Goal: Transaction & Acquisition: Book appointment/travel/reservation

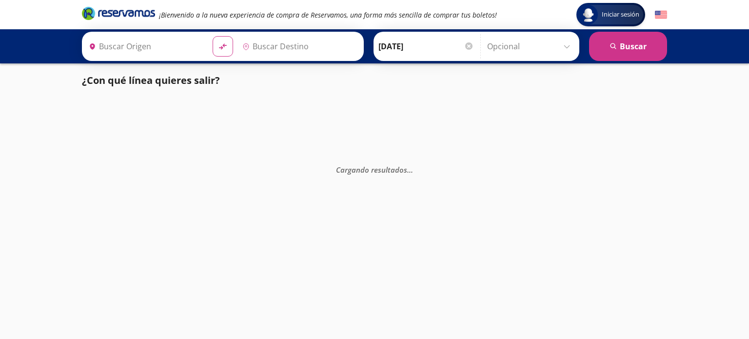
type input "Colima, Colima"
type input "Tecomán, Colima"
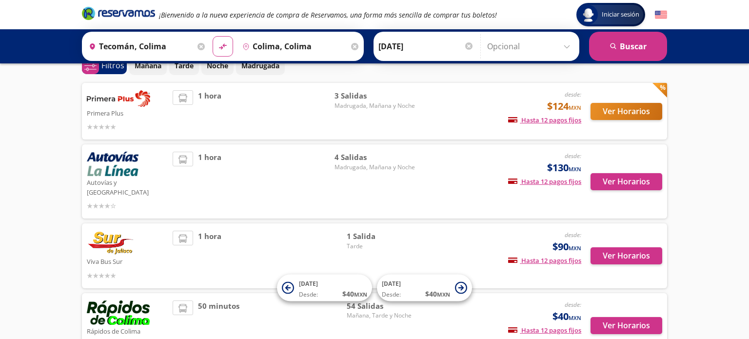
scroll to position [128, 0]
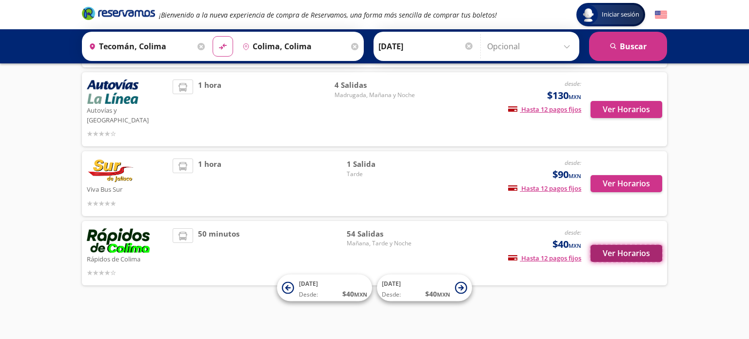
click at [605, 248] on button "Ver Horarios" at bounding box center [626, 253] width 72 height 17
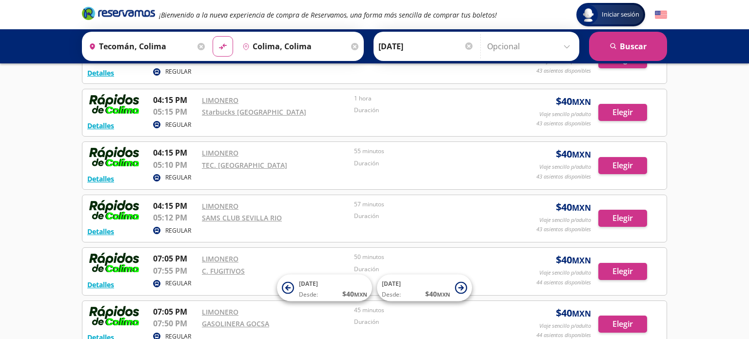
scroll to position [1667, 0]
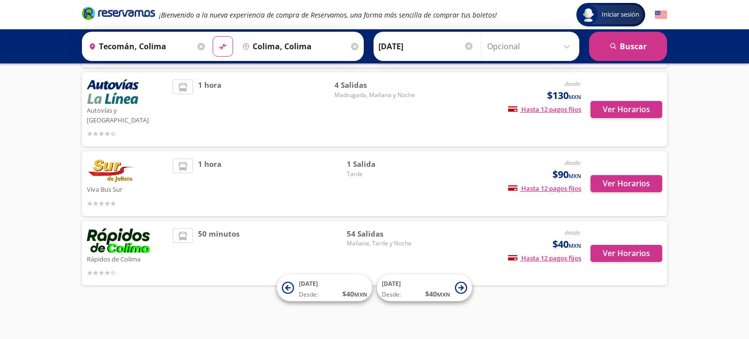
scroll to position [128, 0]
click at [618, 176] on button "Ver Horarios" at bounding box center [626, 183] width 72 height 17
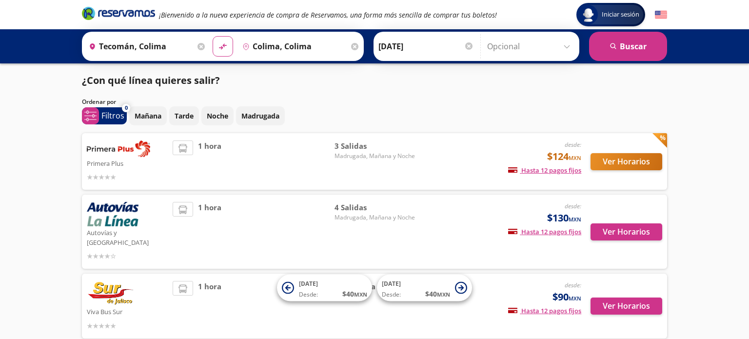
scroll to position [128, 0]
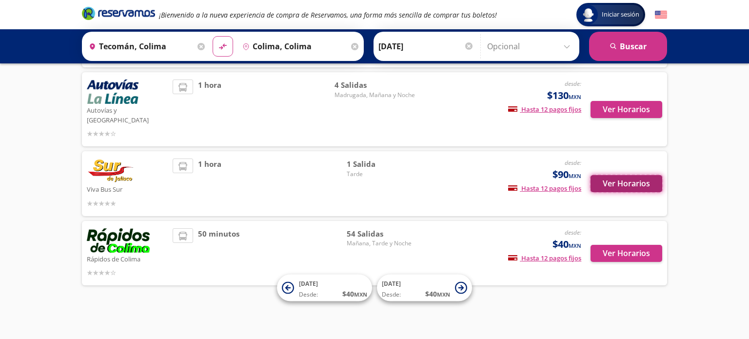
click at [624, 175] on button "Ver Horarios" at bounding box center [626, 183] width 72 height 17
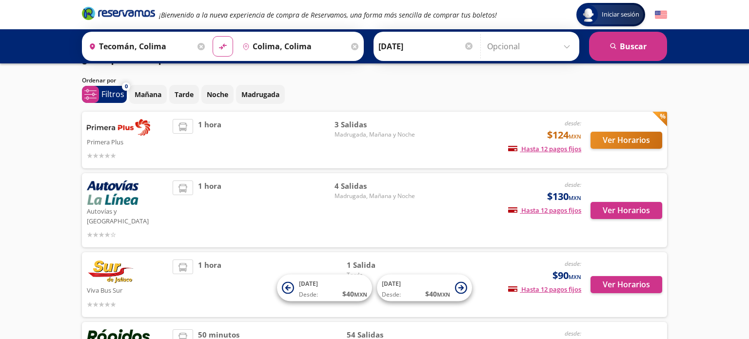
scroll to position [19, 0]
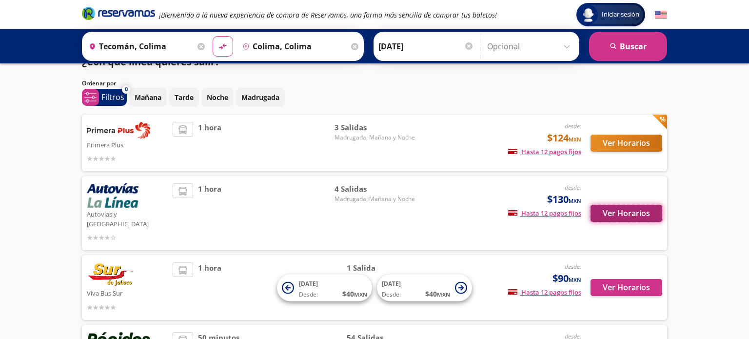
click at [596, 210] on button "Ver Horarios" at bounding box center [626, 213] width 72 height 17
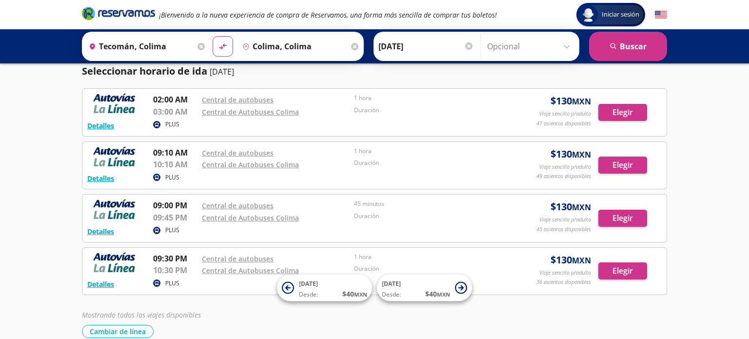
scroll to position [27, 0]
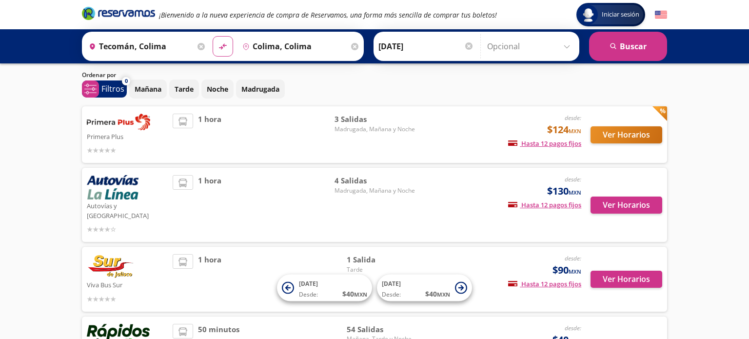
scroll to position [19, 0]
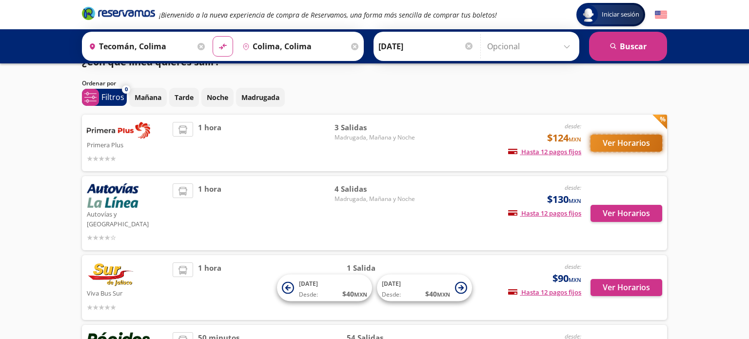
click at [601, 147] on button "Ver Horarios" at bounding box center [626, 143] width 72 height 17
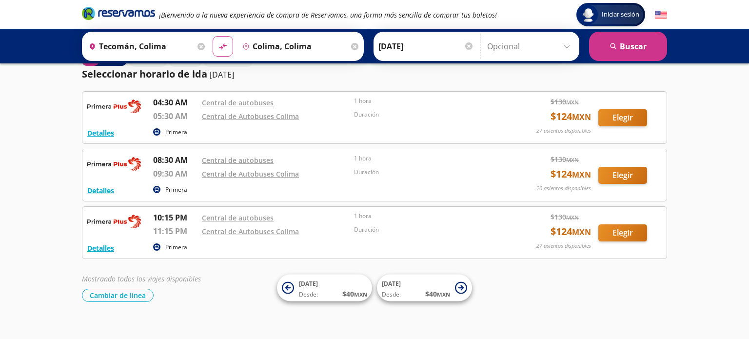
scroll to position [26, 0]
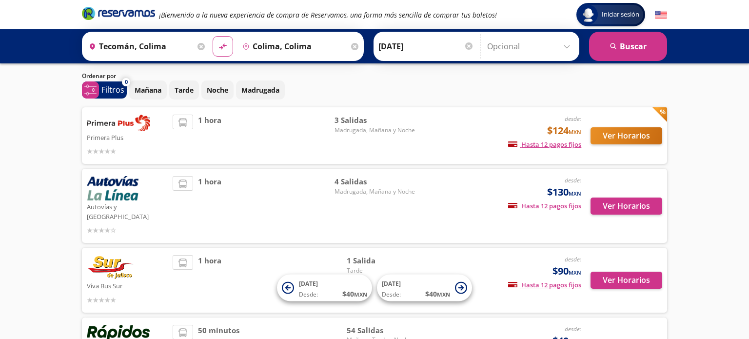
scroll to position [19, 0]
